Goal: Check status: Check status

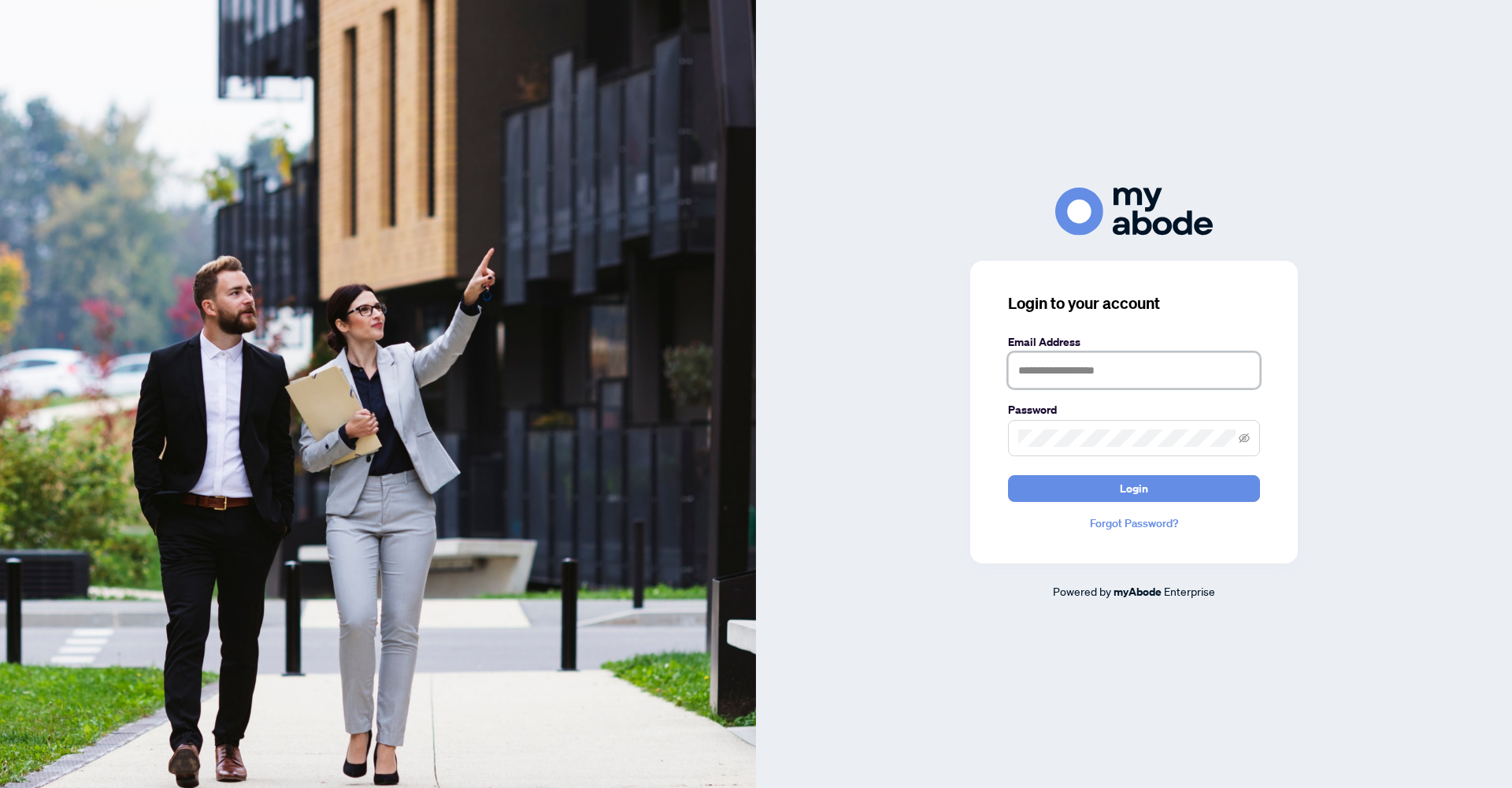
type input "**********"
click at [1133, 488] on button "Login" at bounding box center [1133, 489] width 252 height 27
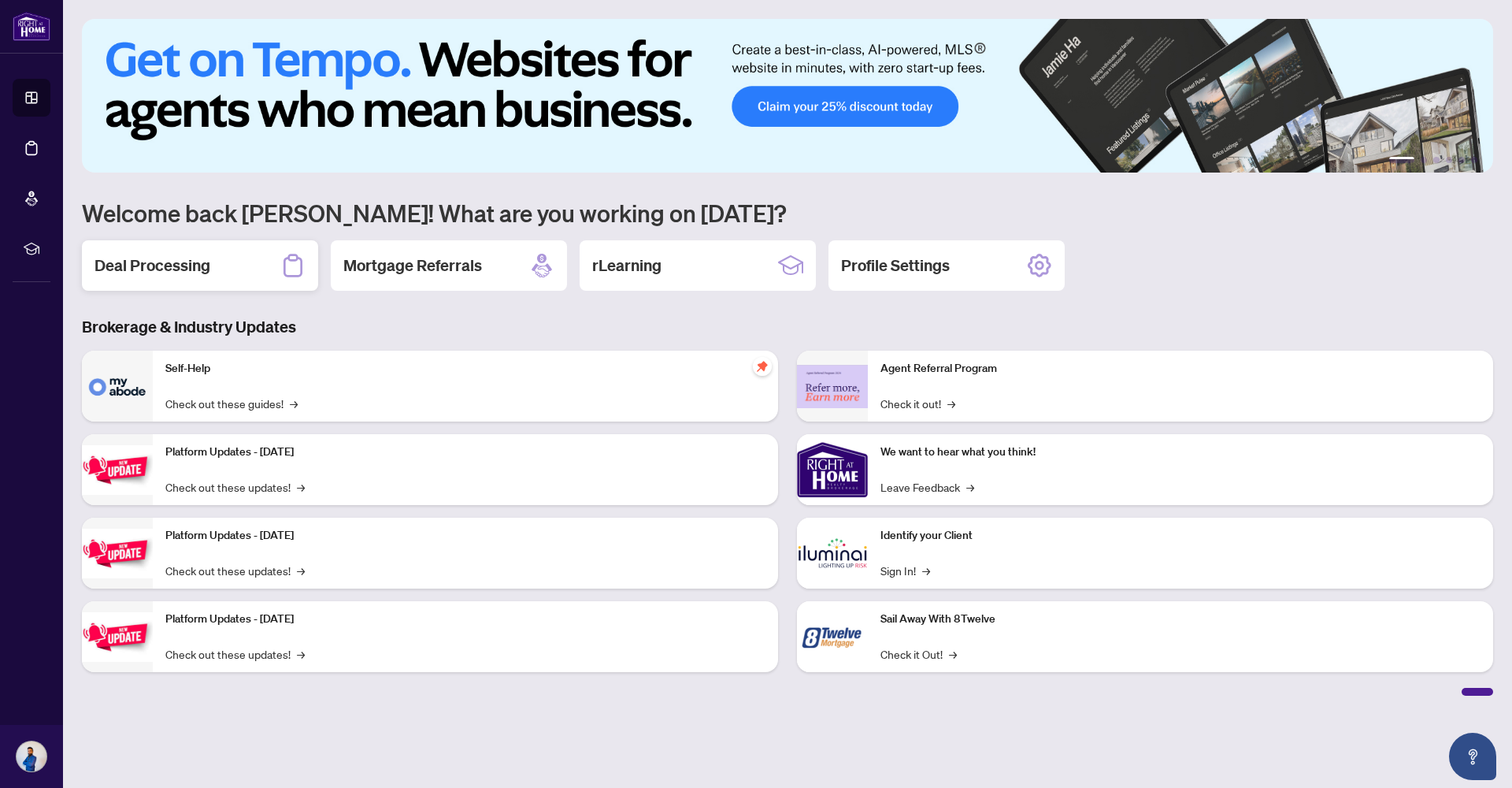
click at [281, 271] on icon at bounding box center [293, 265] width 25 height 25
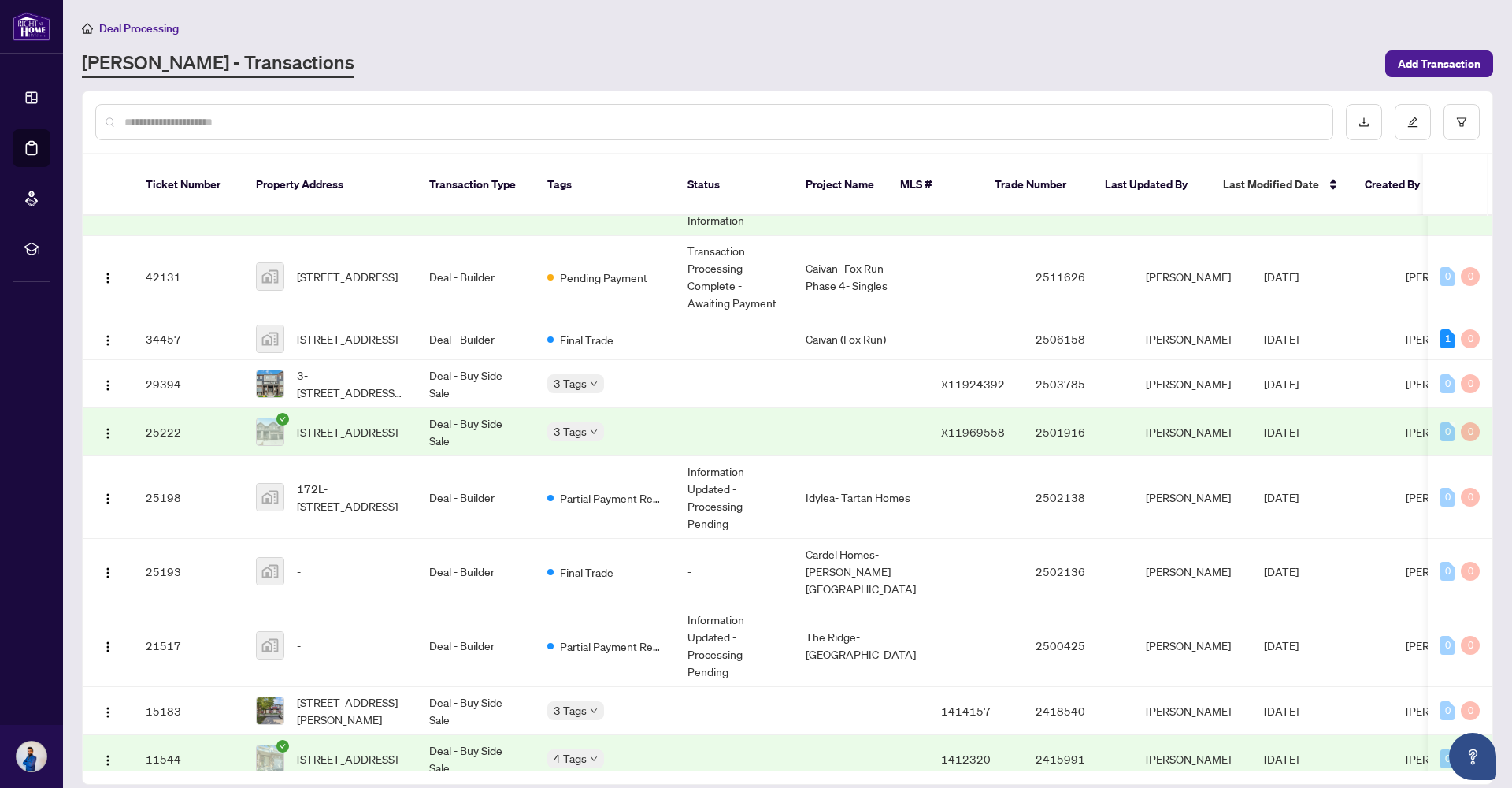
scroll to position [233, 0]
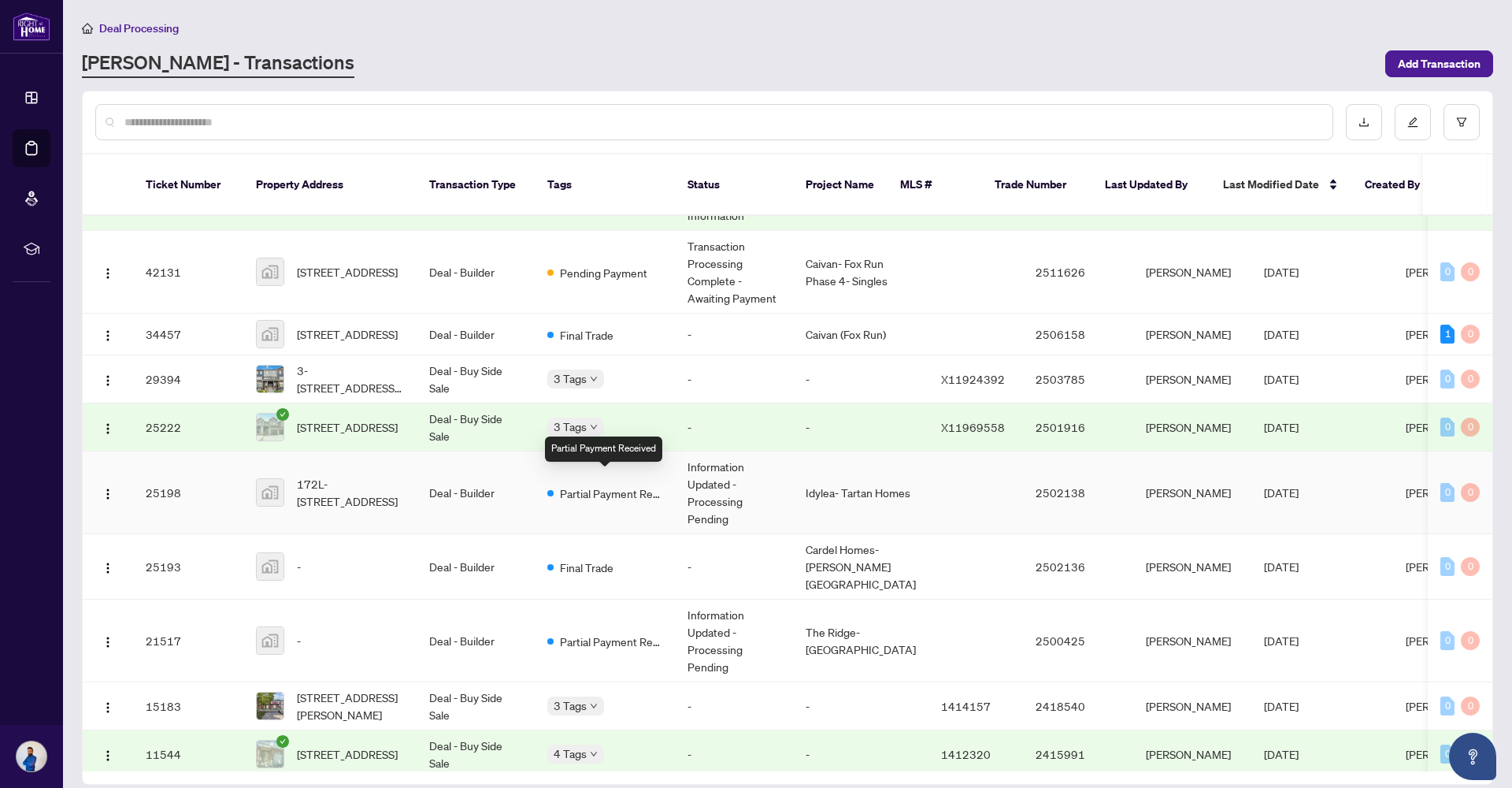
click at [558, 485] on div "Partial Payment Received" at bounding box center [604, 492] width 115 height 19
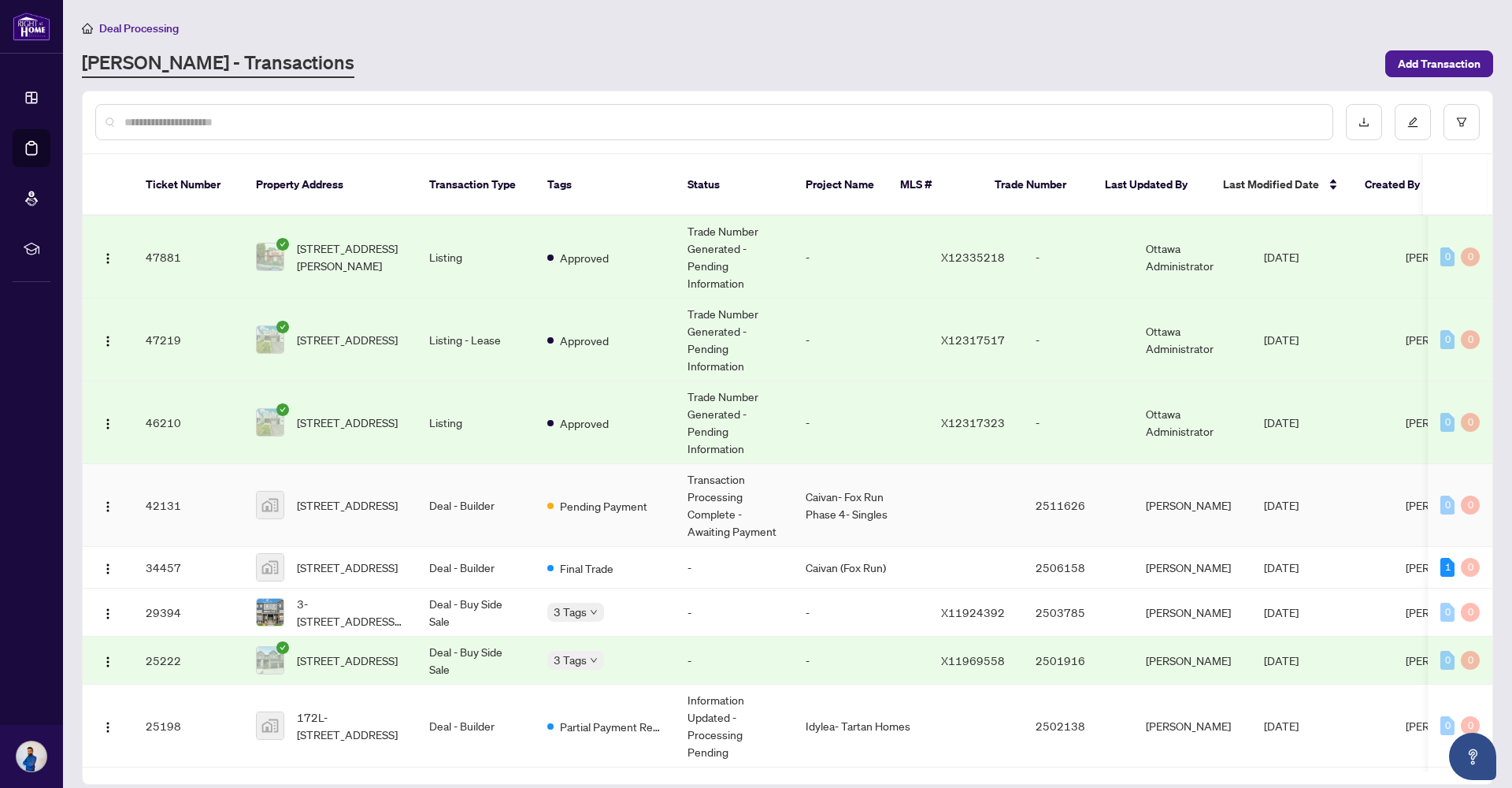
click at [700, 501] on td "Transaction Processing Complete - Awaiting Payment" at bounding box center [734, 506] width 118 height 83
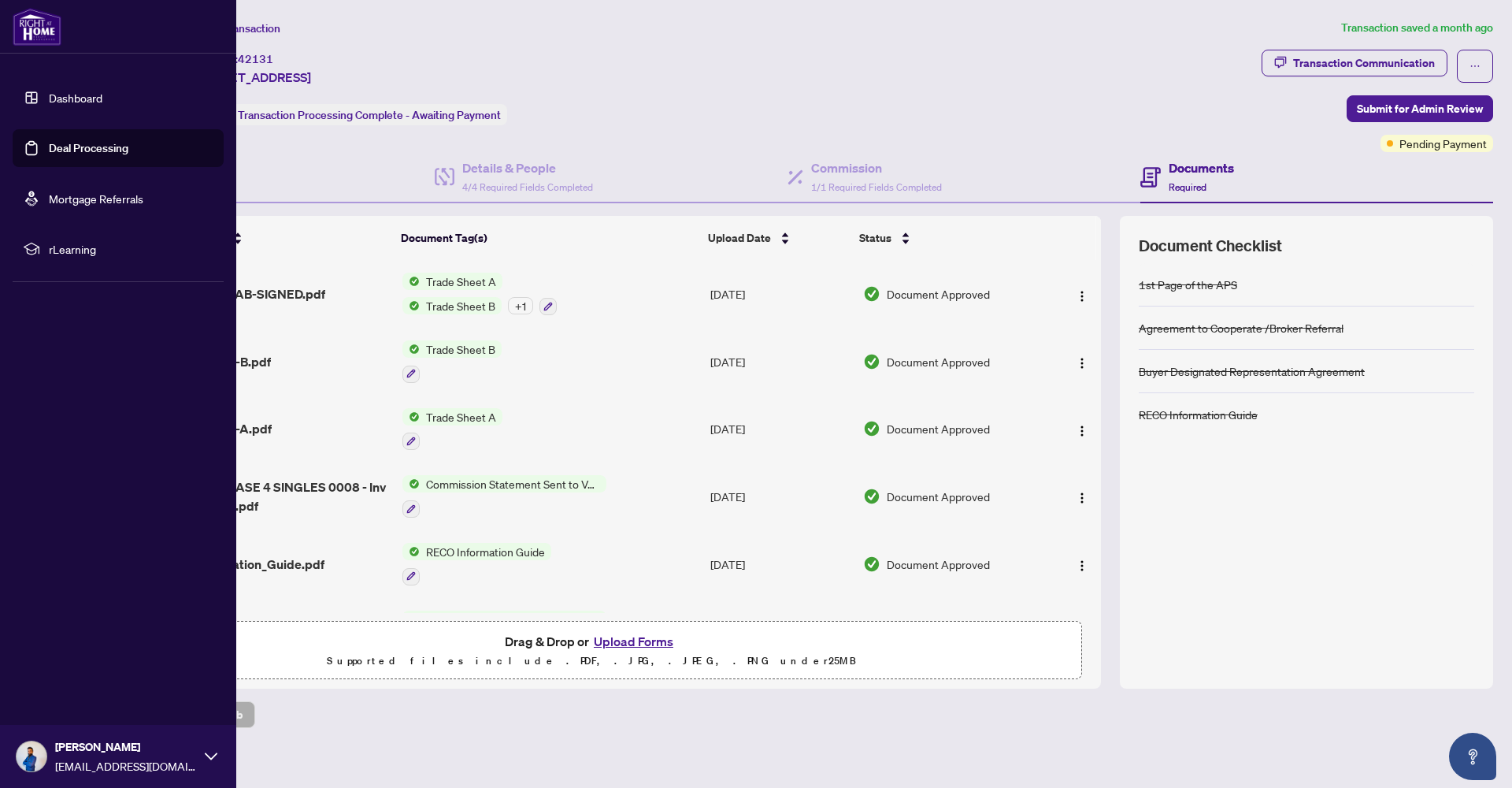
click at [118, 148] on link "Deal Processing" at bounding box center [89, 148] width 79 height 14
